Goal: Communication & Community: Answer question/provide support

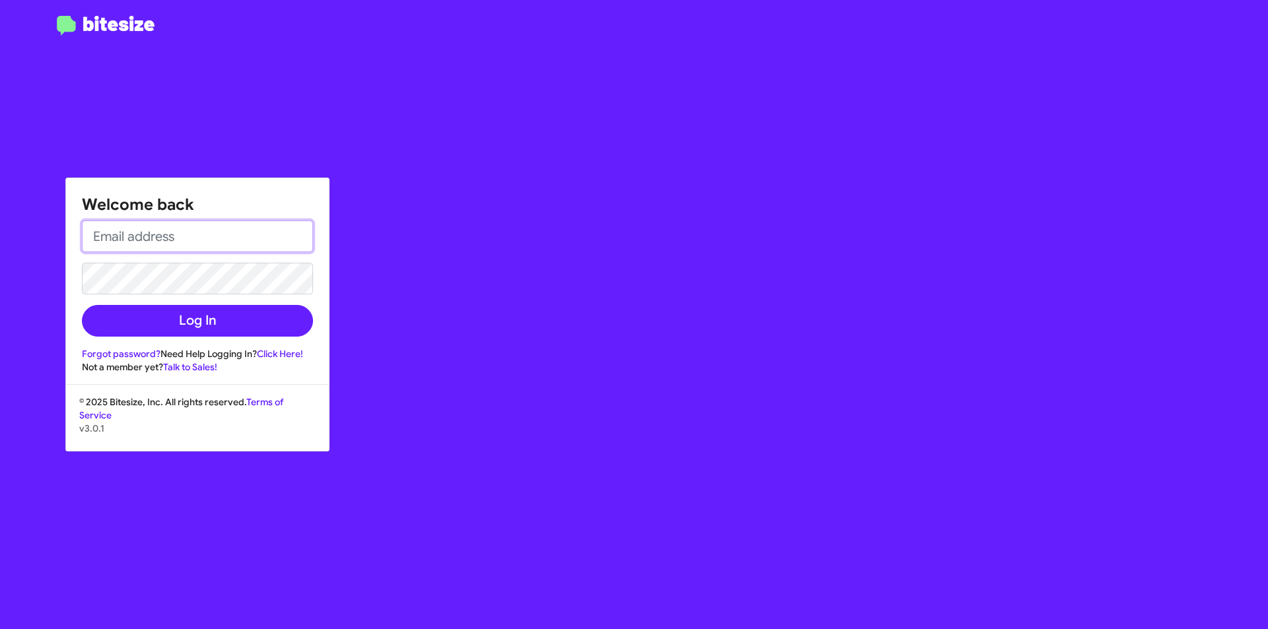
click at [155, 239] on input "email" at bounding box center [197, 237] width 231 height 32
type input "[EMAIL_ADDRESS][DOMAIN_NAME]"
click at [82, 305] on button "Log In" at bounding box center [197, 321] width 231 height 32
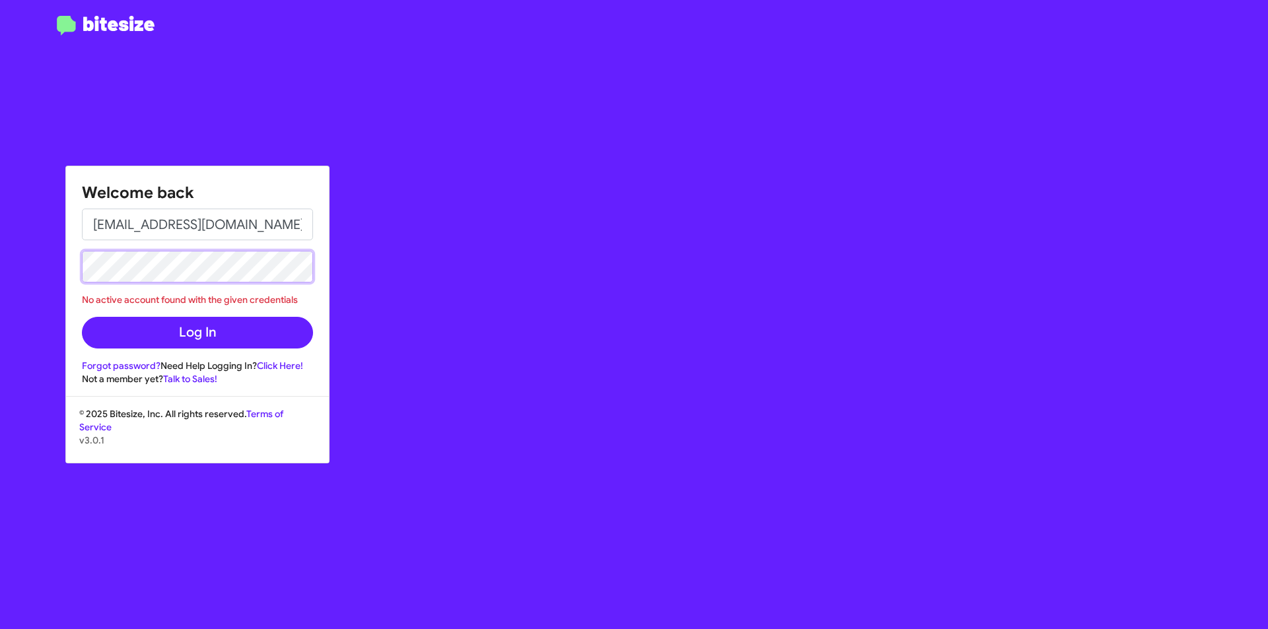
click at [0, 246] on div "Welcome back [EMAIL_ADDRESS][DOMAIN_NAME] No active account found with the give…" at bounding box center [634, 314] width 1268 height 629
click at [82, 317] on button "Log In" at bounding box center [197, 333] width 231 height 32
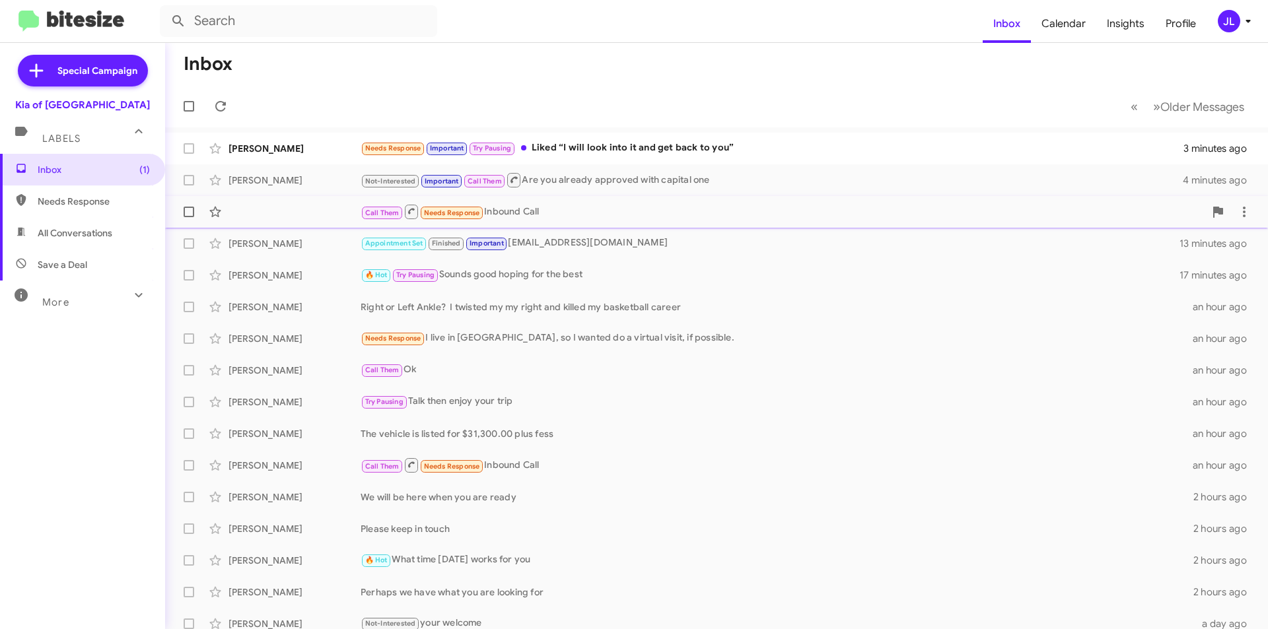
click at [324, 205] on div "Call Them Needs Response Inbound Call 9 minutes ago" at bounding box center [717, 212] width 1082 height 26
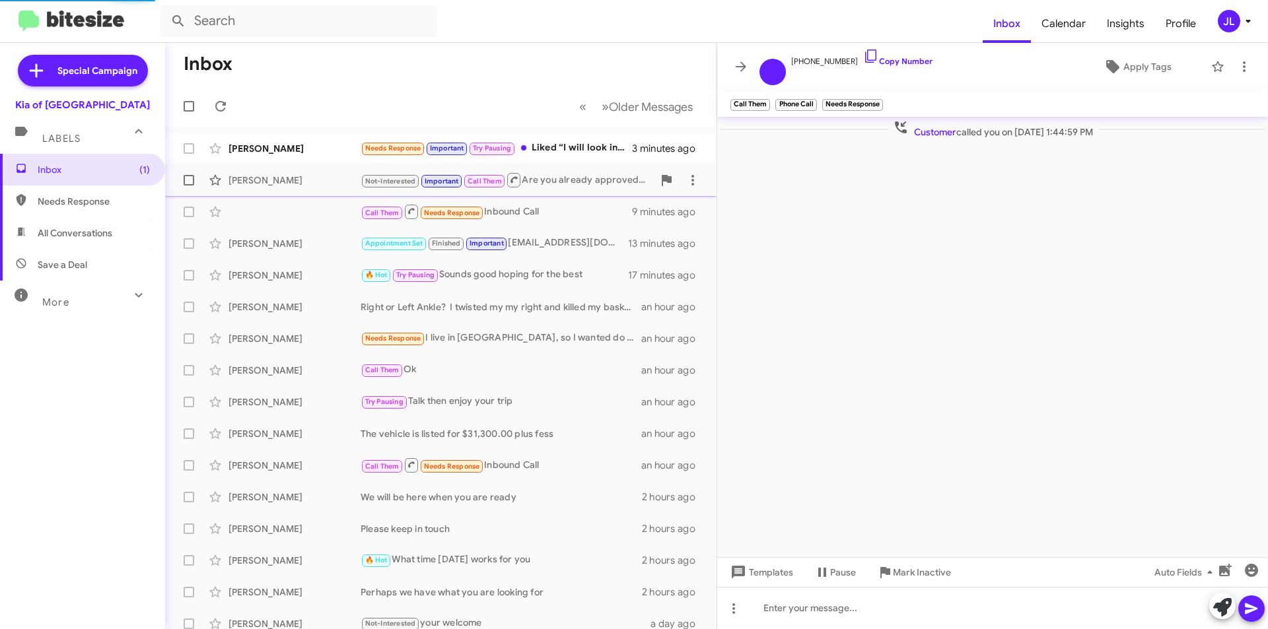
click at [316, 184] on div "[PERSON_NAME]" at bounding box center [295, 180] width 132 height 13
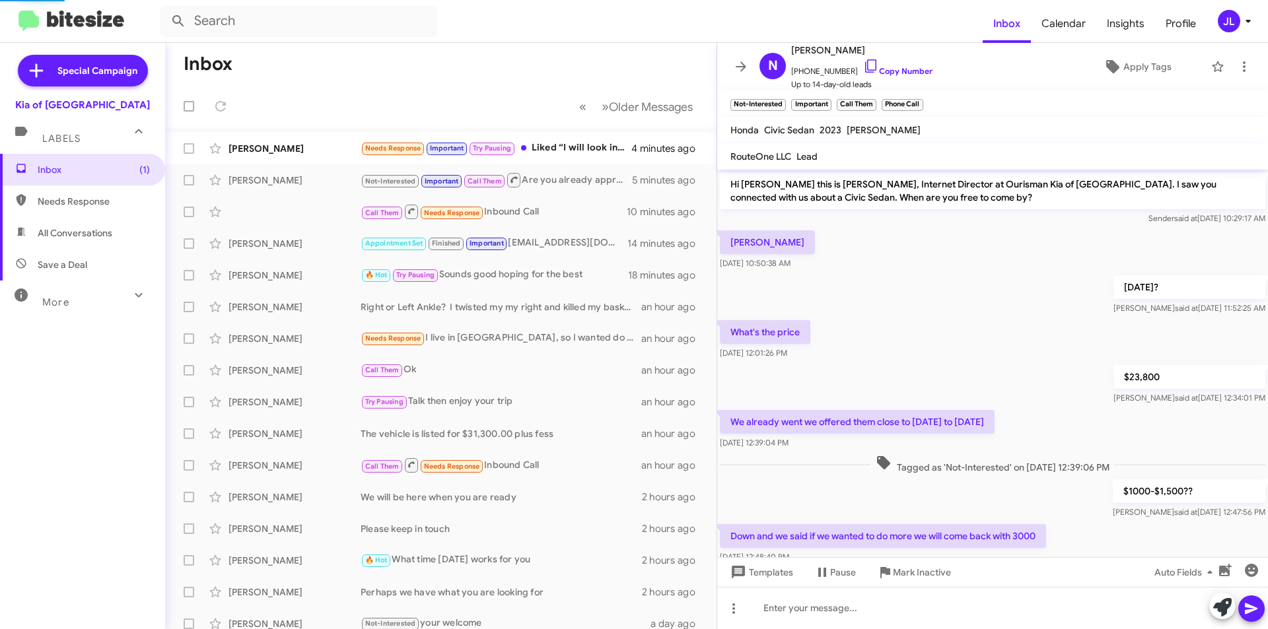
scroll to position [404, 0]
